Goal: Task Accomplishment & Management: Use online tool/utility

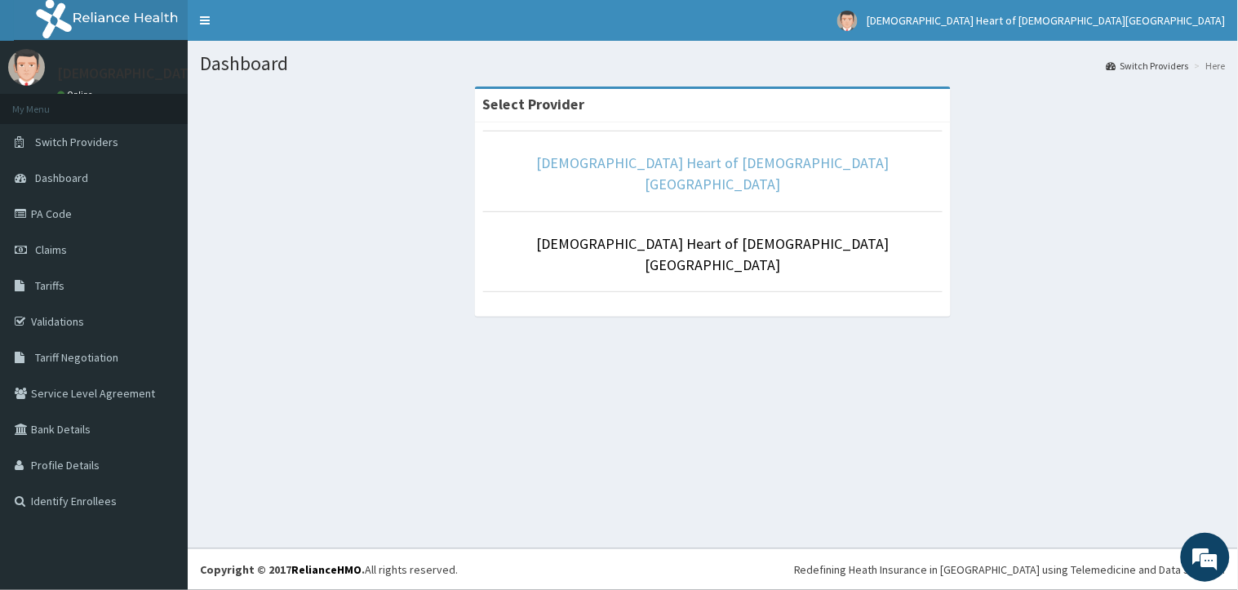
click at [676, 160] on link "[DEMOGRAPHIC_DATA] Heart of [DEMOGRAPHIC_DATA][GEOGRAPHIC_DATA]" at bounding box center [713, 173] width 352 height 40
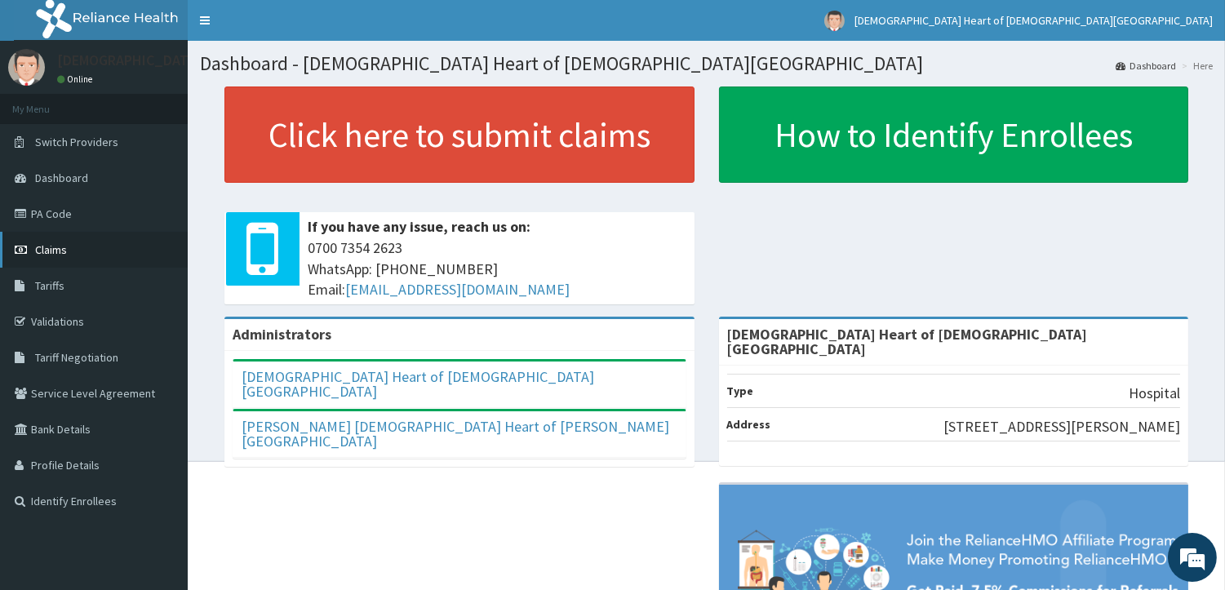
click at [91, 245] on link "Claims" at bounding box center [94, 250] width 188 height 36
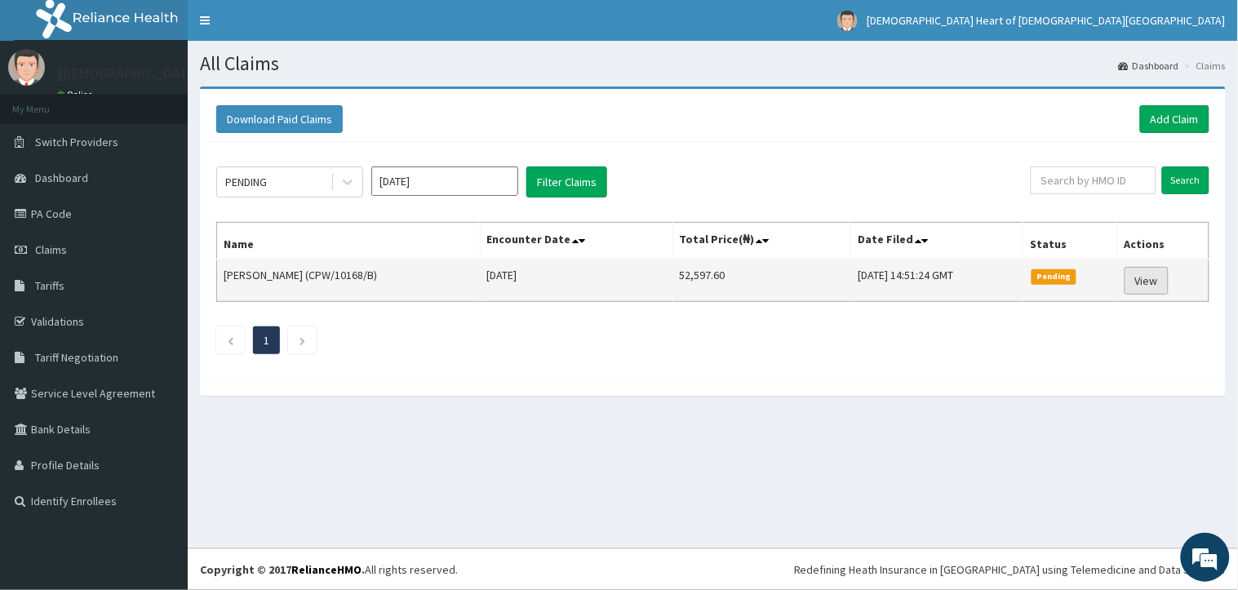
click at [1149, 286] on link "View" at bounding box center [1146, 281] width 44 height 28
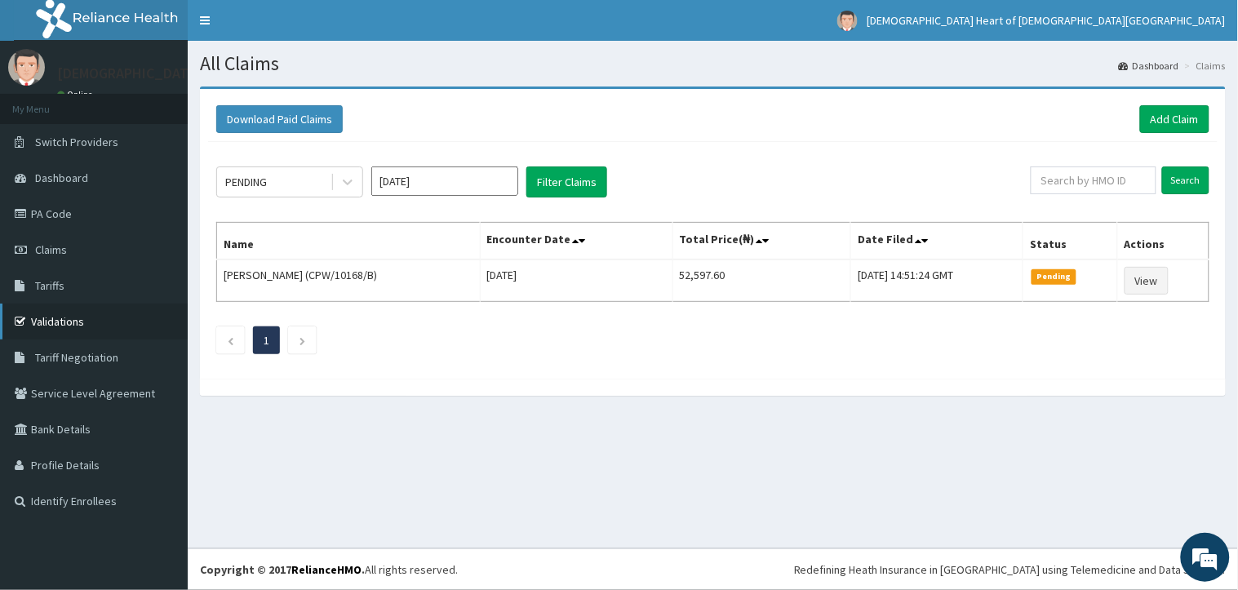
click at [96, 327] on link "Validations" at bounding box center [94, 322] width 188 height 36
click at [65, 322] on link "Validations" at bounding box center [94, 322] width 188 height 36
